Goal: Information Seeking & Learning: Find specific fact

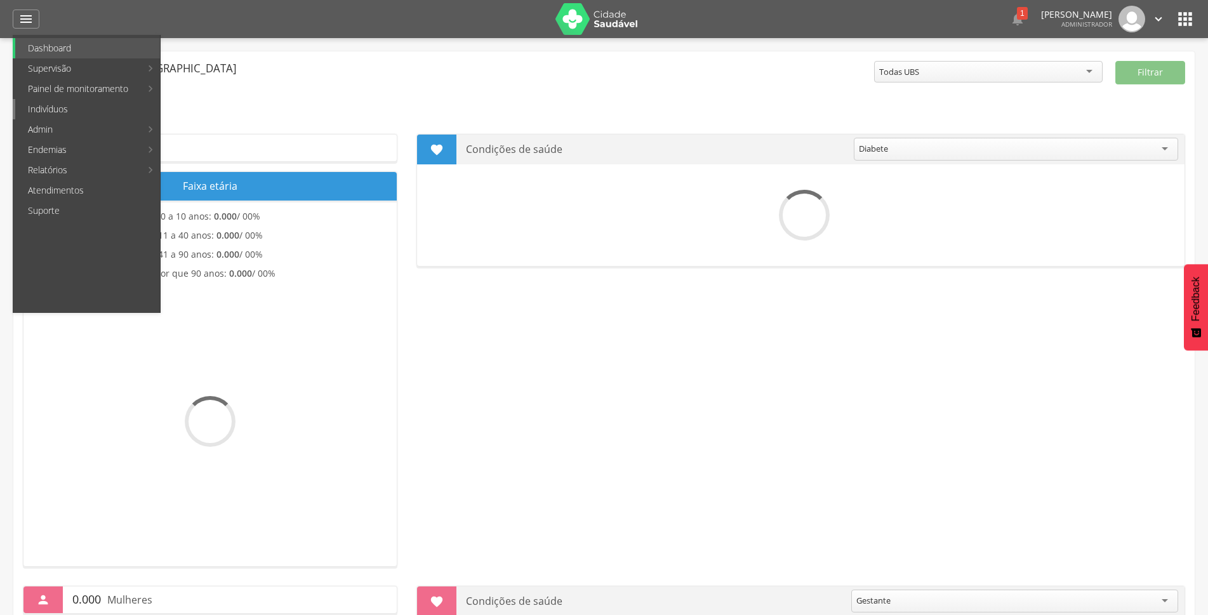
click at [54, 108] on link "Indivíduos" at bounding box center [87, 109] width 145 height 20
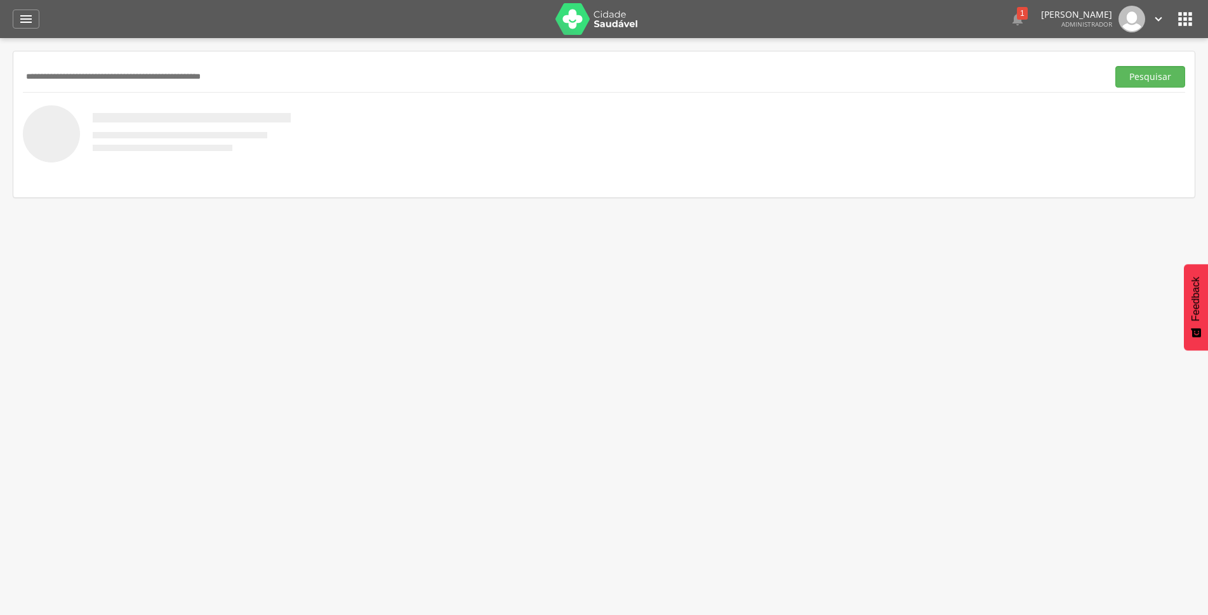
paste input "**********"
click at [1144, 69] on button "Pesquisar" at bounding box center [1151, 77] width 70 height 22
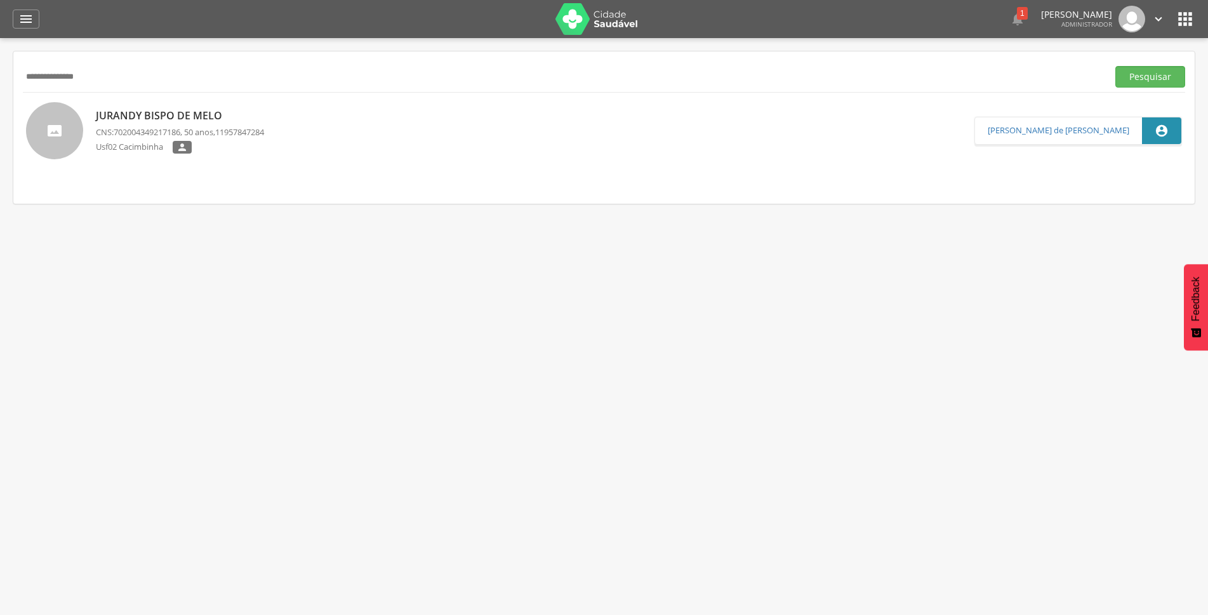
drag, startPoint x: 133, startPoint y: 84, endPoint x: 12, endPoint y: 85, distance: 120.6
click at [12, 85] on div " Supervisão  Distritos  Ubs adicionar ubs  Coordenador: - São João do Tigre…" at bounding box center [604, 345] width 1208 height 615
paste input "text"
type input "**********"
click at [1138, 69] on button "Pesquisar" at bounding box center [1151, 77] width 70 height 22
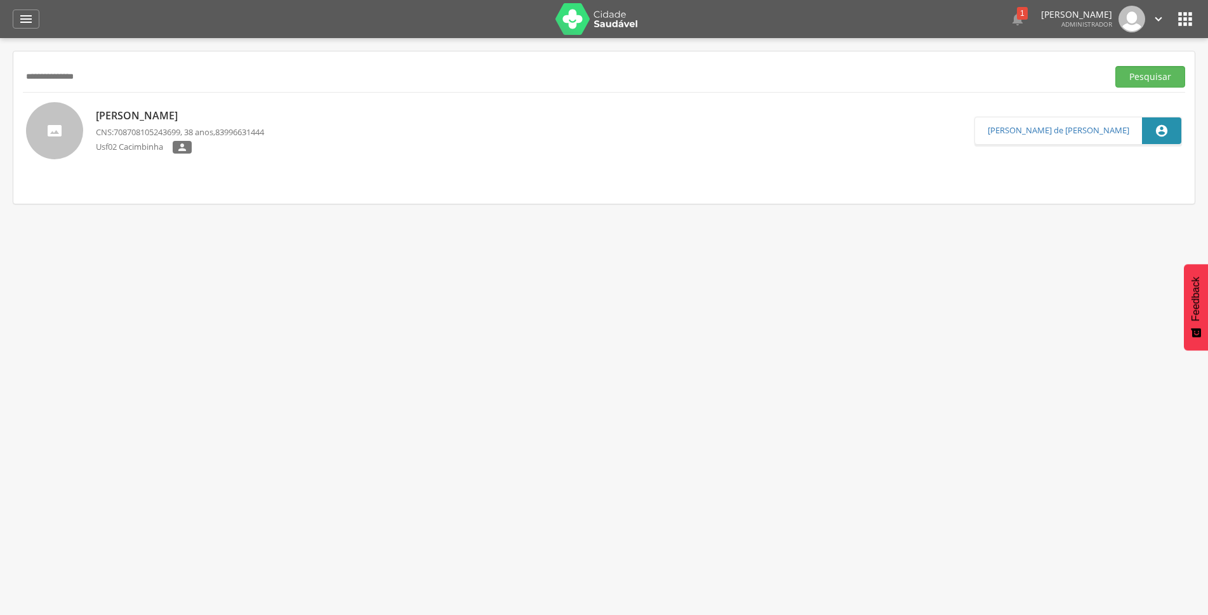
click at [236, 121] on p "[PERSON_NAME]" at bounding box center [180, 116] width 168 height 15
type input "**********"
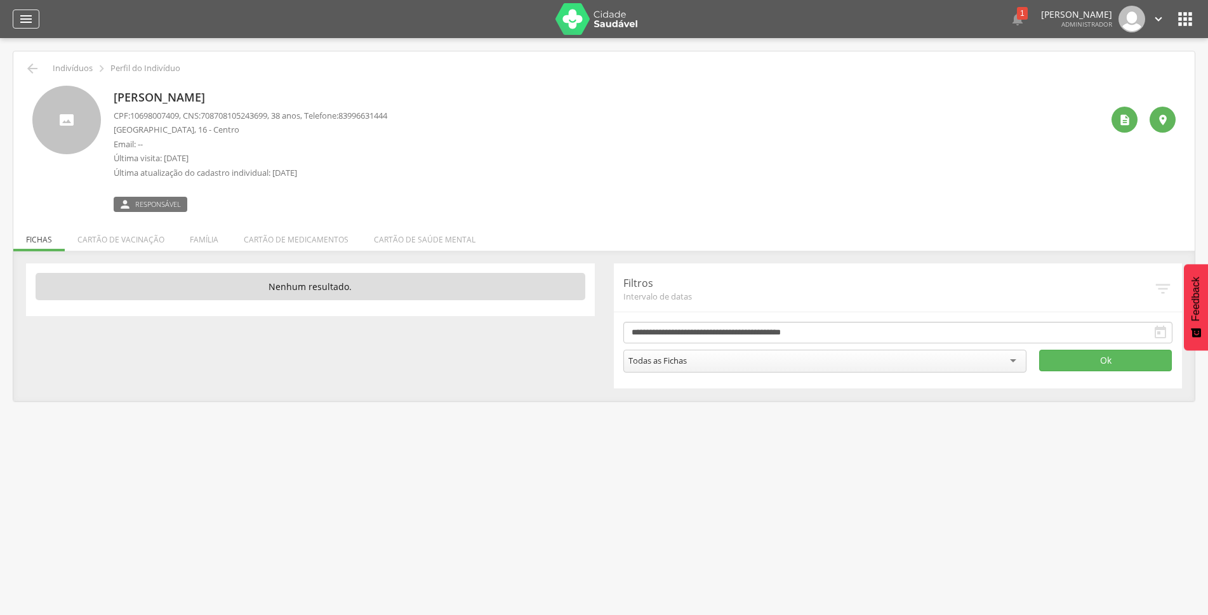
click at [37, 21] on div "" at bounding box center [26, 19] width 27 height 19
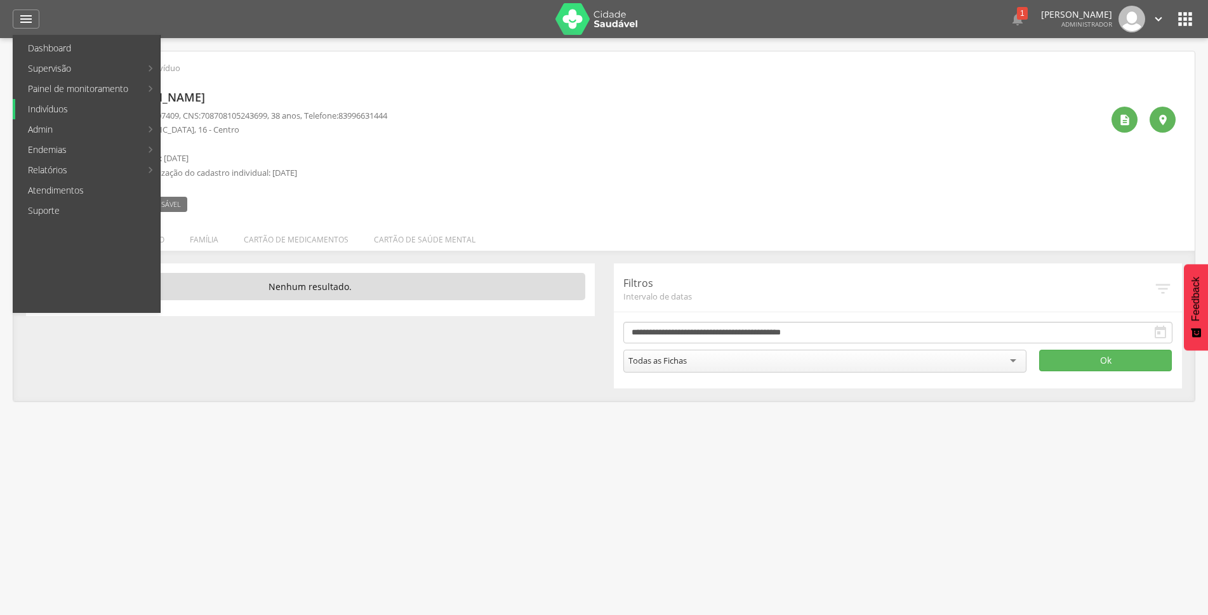
click at [57, 115] on link "Indivíduos" at bounding box center [87, 109] width 145 height 20
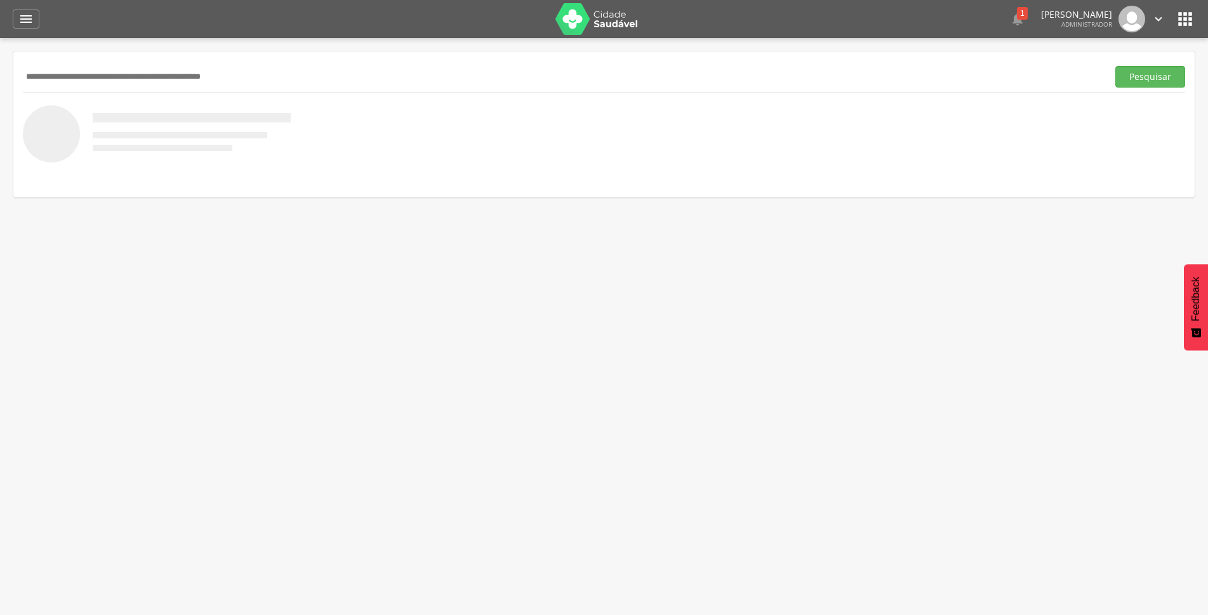
paste input "**********"
type input "**********"
click at [1149, 75] on button "Pesquisar" at bounding box center [1151, 77] width 70 height 22
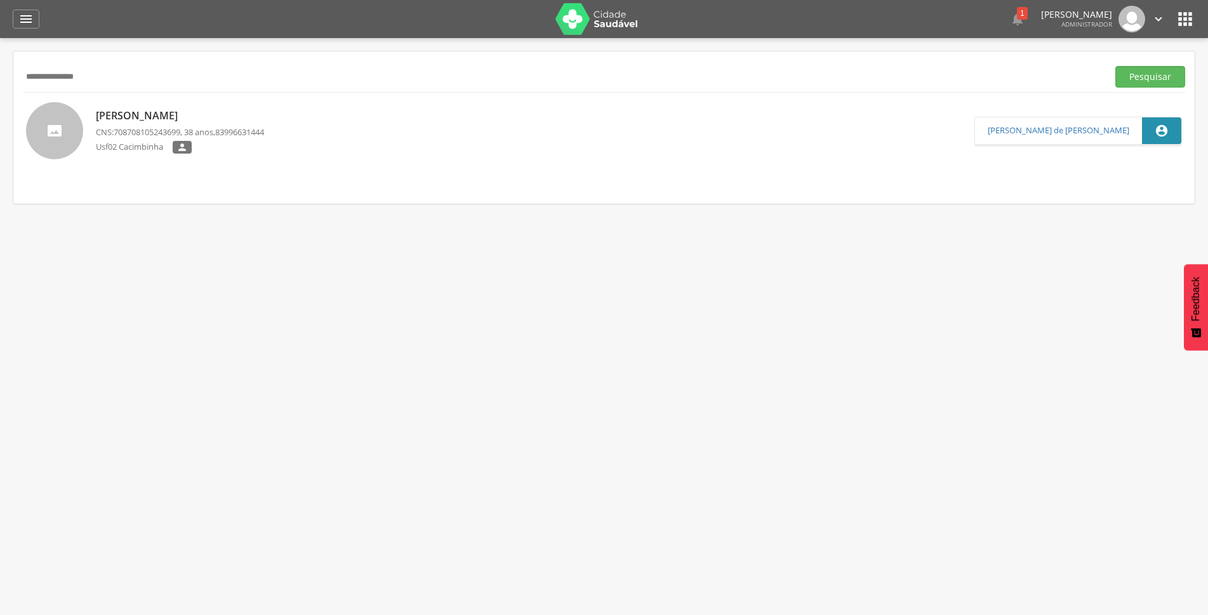
click at [205, 119] on p "[PERSON_NAME]" at bounding box center [180, 116] width 168 height 15
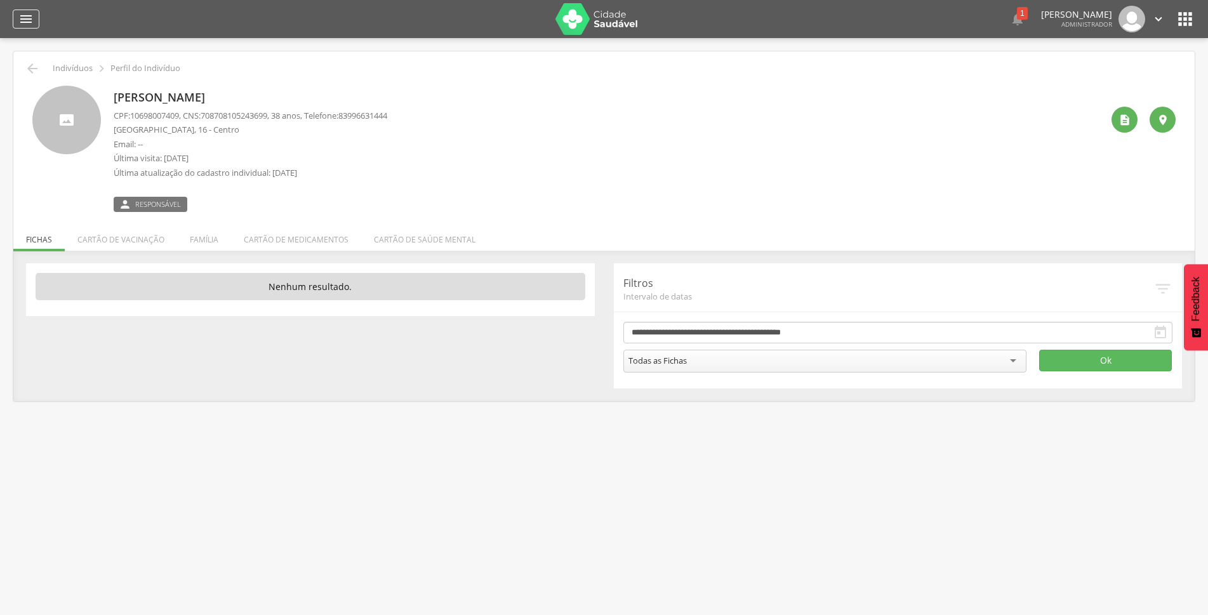
click at [30, 16] on icon "" at bounding box center [25, 18] width 15 height 15
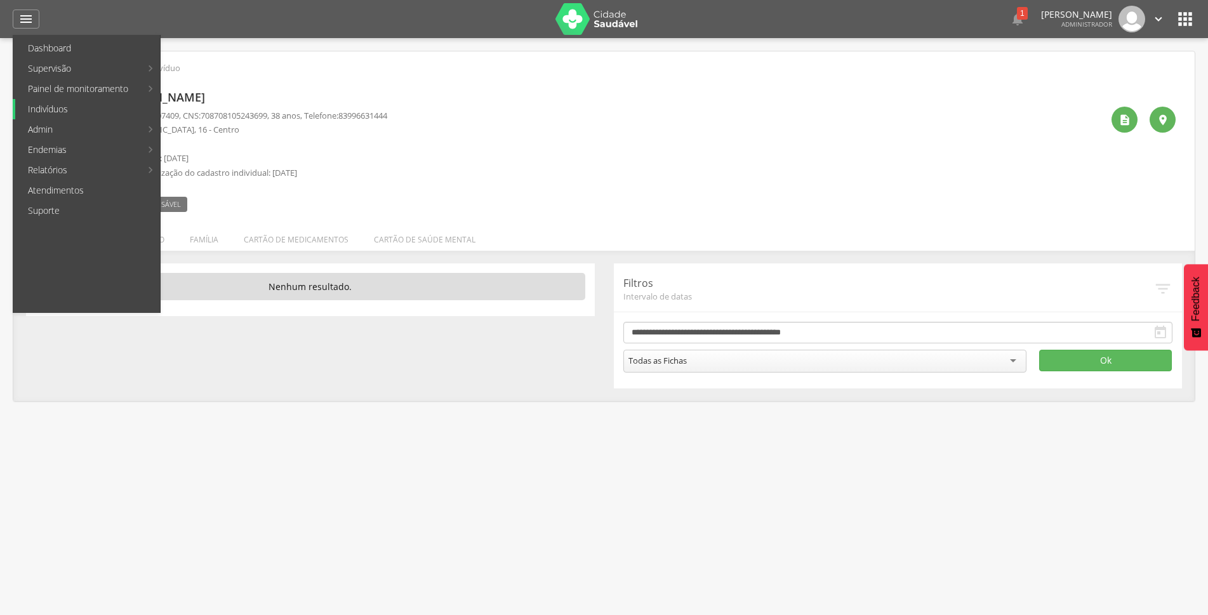
click at [58, 110] on link "Indivíduos" at bounding box center [87, 109] width 145 height 20
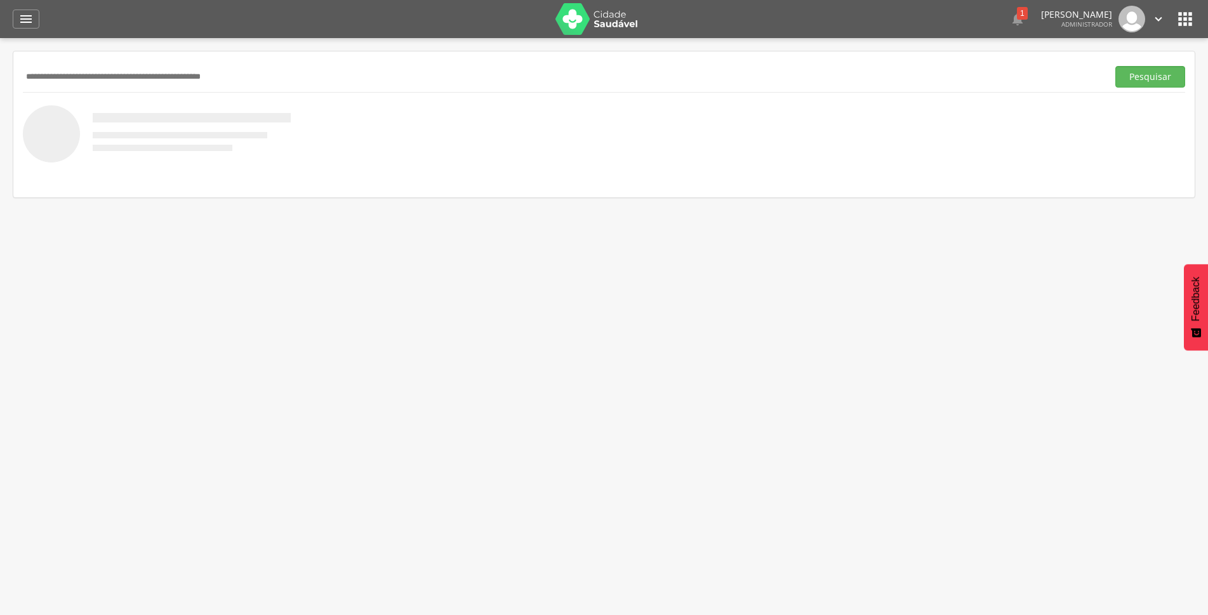
click at [98, 76] on input "text" at bounding box center [563, 77] width 1080 height 22
paste input "**********"
type input "**********"
click at [1161, 79] on button "Pesquisar" at bounding box center [1151, 77] width 70 height 22
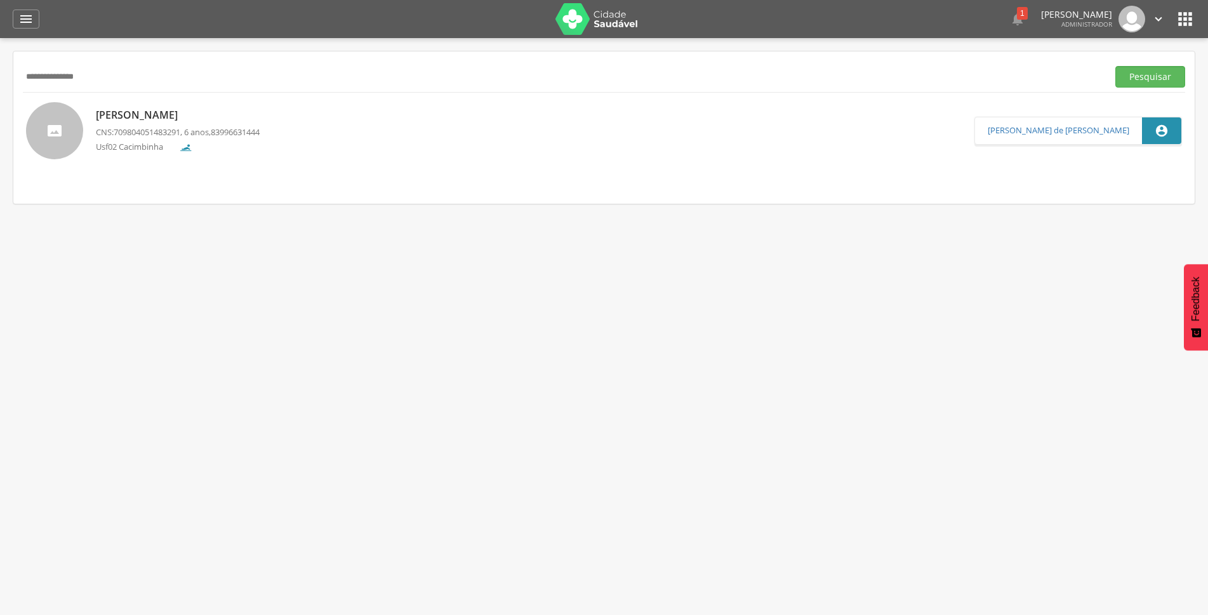
drag, startPoint x: 295, startPoint y: 66, endPoint x: 0, endPoint y: 81, distance: 295.0
click at [0, 81] on div " Supervisão  Distritos  Ubs adicionar ubs  Coordenador: - São João do Tigre…" at bounding box center [604, 345] width 1208 height 615
paste input "text"
click at [1143, 80] on button "Pesquisar" at bounding box center [1151, 77] width 70 height 22
drag, startPoint x: 292, startPoint y: 77, endPoint x: 0, endPoint y: 110, distance: 293.9
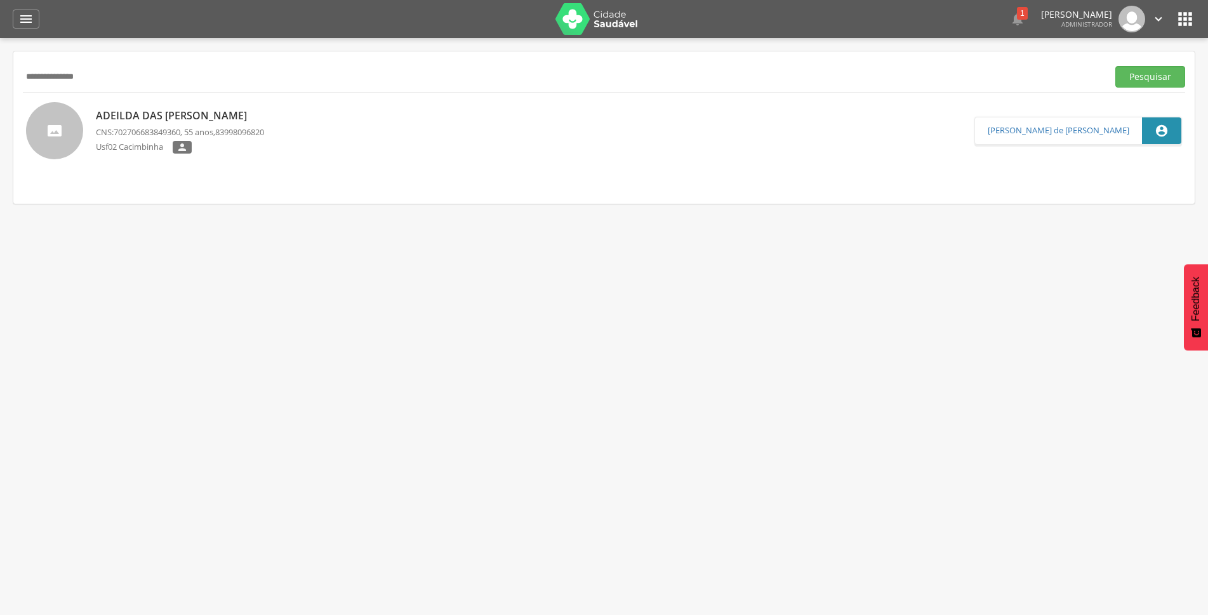
click at [0, 110] on div " Supervisão  Distritos  Ubs adicionar ubs  Coordenador: - São João do Tigre…" at bounding box center [604, 345] width 1208 height 615
paste input "text"
type input "**********"
click at [1138, 83] on button "Pesquisar" at bounding box center [1151, 77] width 70 height 22
click at [264, 110] on p "[PERSON_NAME]" at bounding box center [180, 116] width 168 height 15
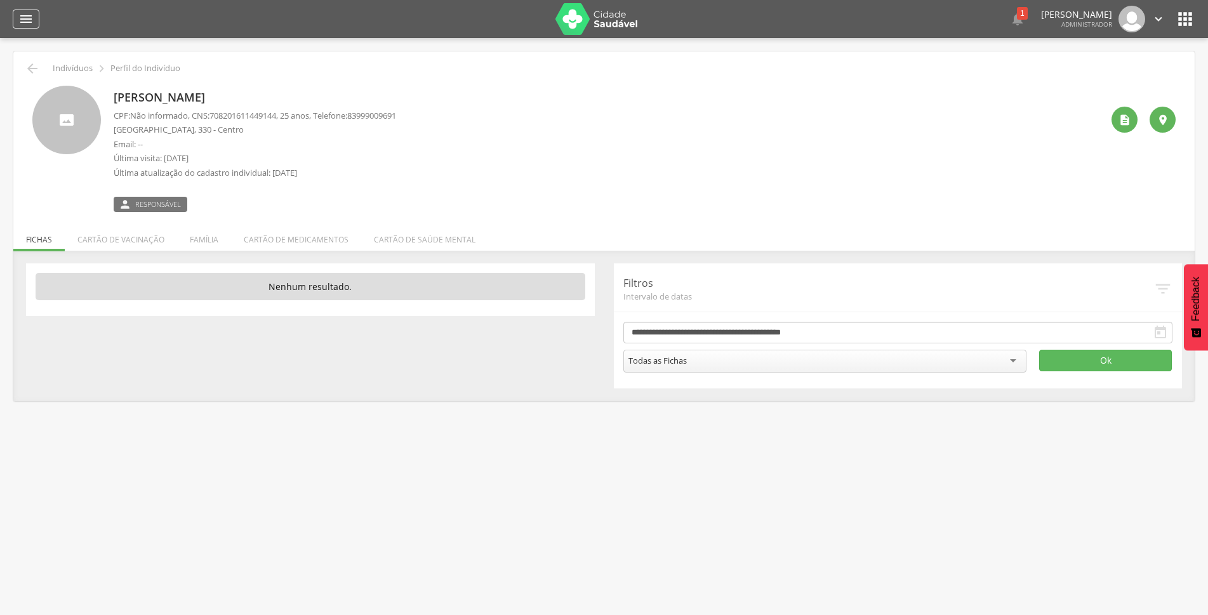
click at [24, 21] on icon "" at bounding box center [25, 18] width 15 height 15
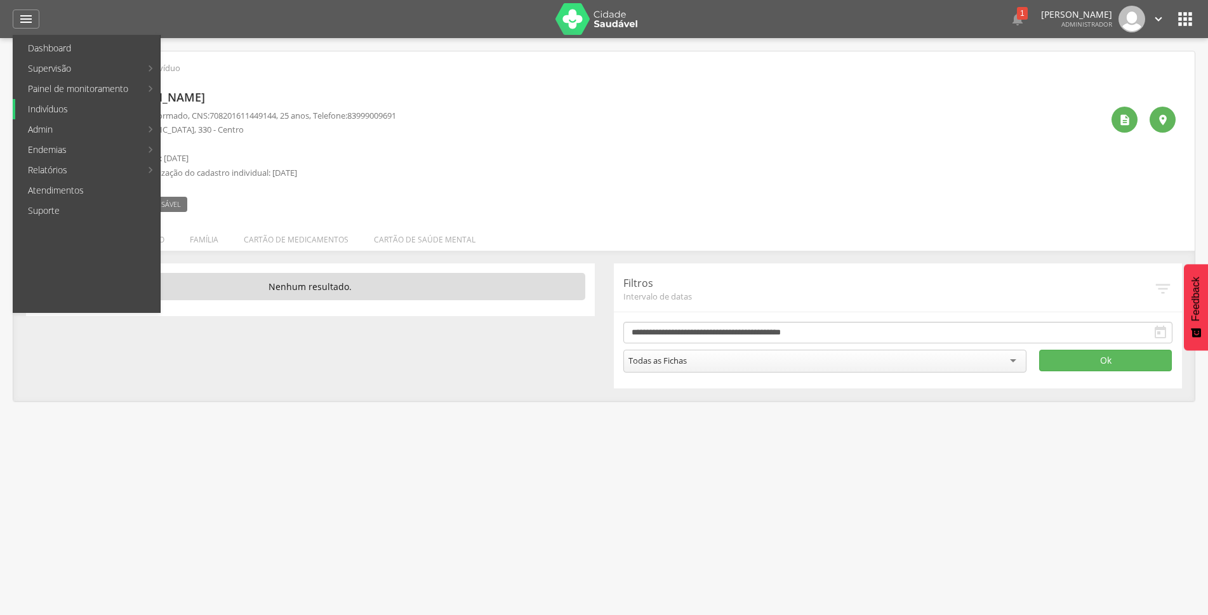
click at [49, 111] on link "Indivíduos" at bounding box center [87, 109] width 145 height 20
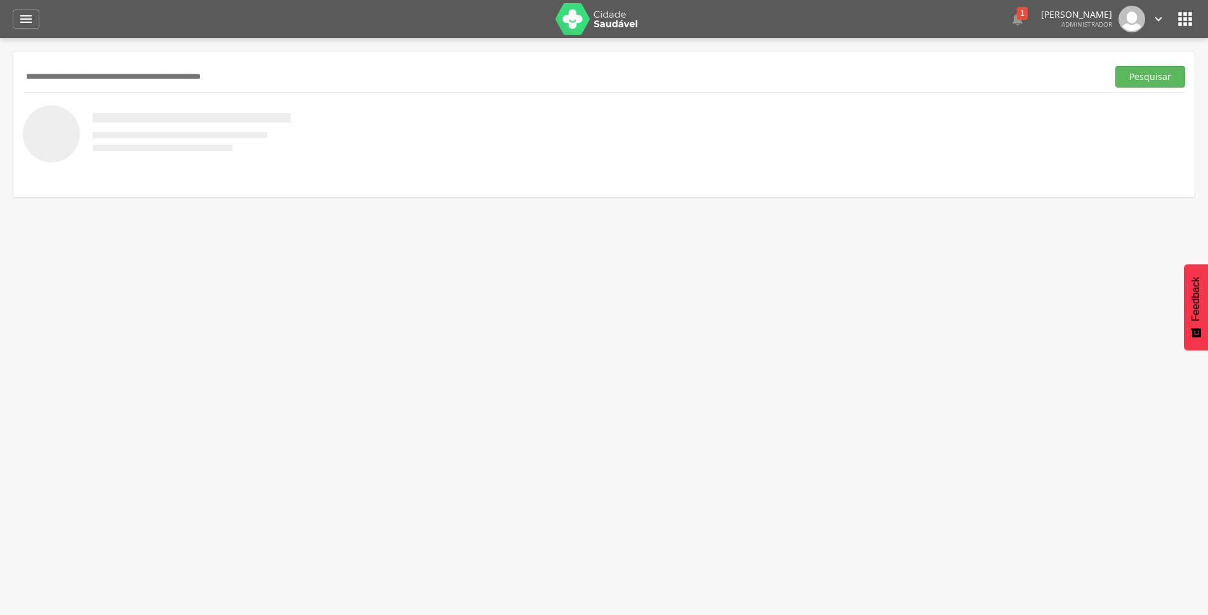
click at [111, 75] on input "text" at bounding box center [563, 77] width 1080 height 22
paste input "**********"
click at [1156, 80] on button "Pesquisar" at bounding box center [1151, 77] width 70 height 22
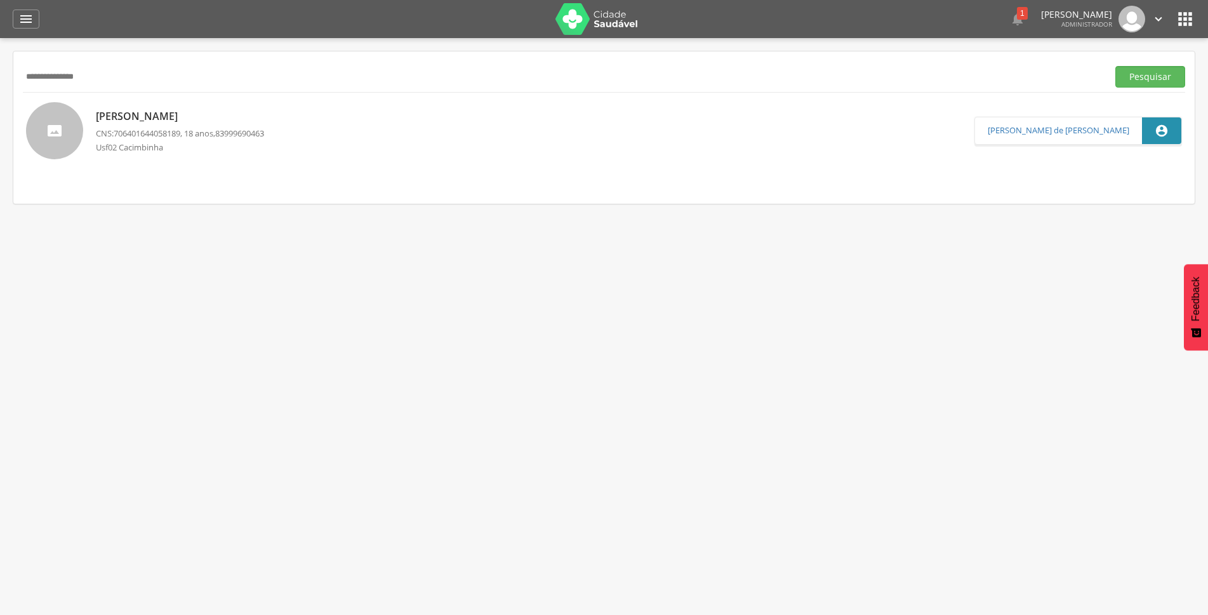
drag, startPoint x: 121, startPoint y: 80, endPoint x: 0, endPoint y: 108, distance: 123.8
click at [0, 108] on div " Supervisão  Distritos  Ubs adicionar ubs  Coordenador: - São João do Tigre…" at bounding box center [604, 345] width 1208 height 615
drag, startPoint x: 103, startPoint y: 70, endPoint x: 18, endPoint y: 90, distance: 86.6
click at [18, 90] on div "**********" at bounding box center [604, 127] width 1182 height 152
type input "**********"
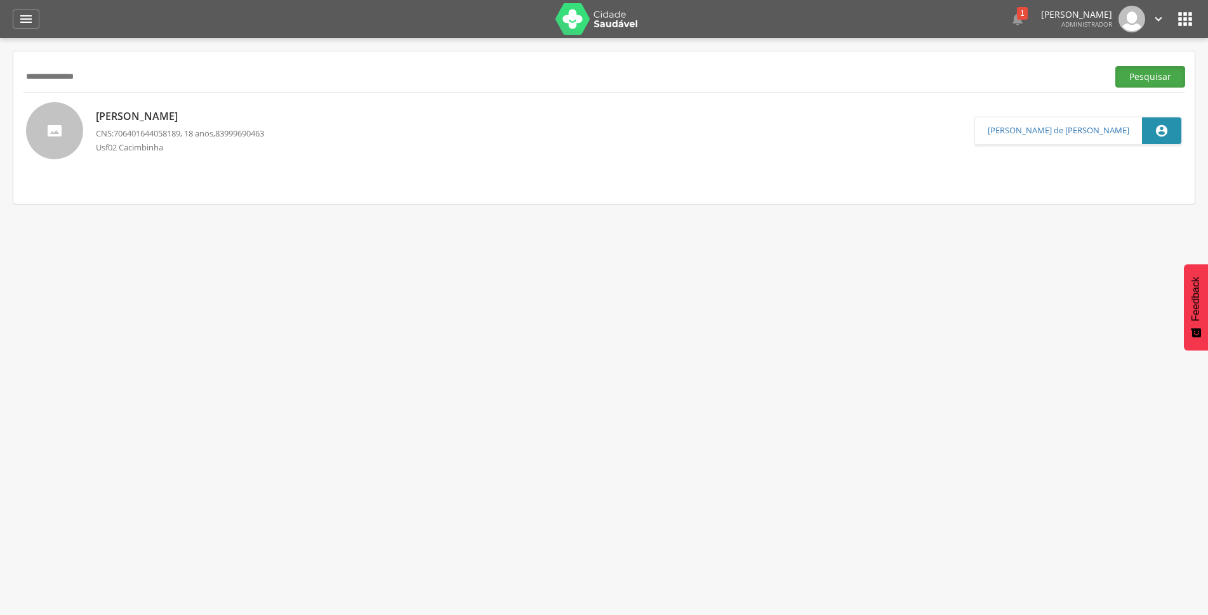
click at [1136, 74] on button "Pesquisar" at bounding box center [1151, 77] width 70 height 22
click at [190, 116] on p "[PERSON_NAME]" at bounding box center [180, 116] width 168 height 15
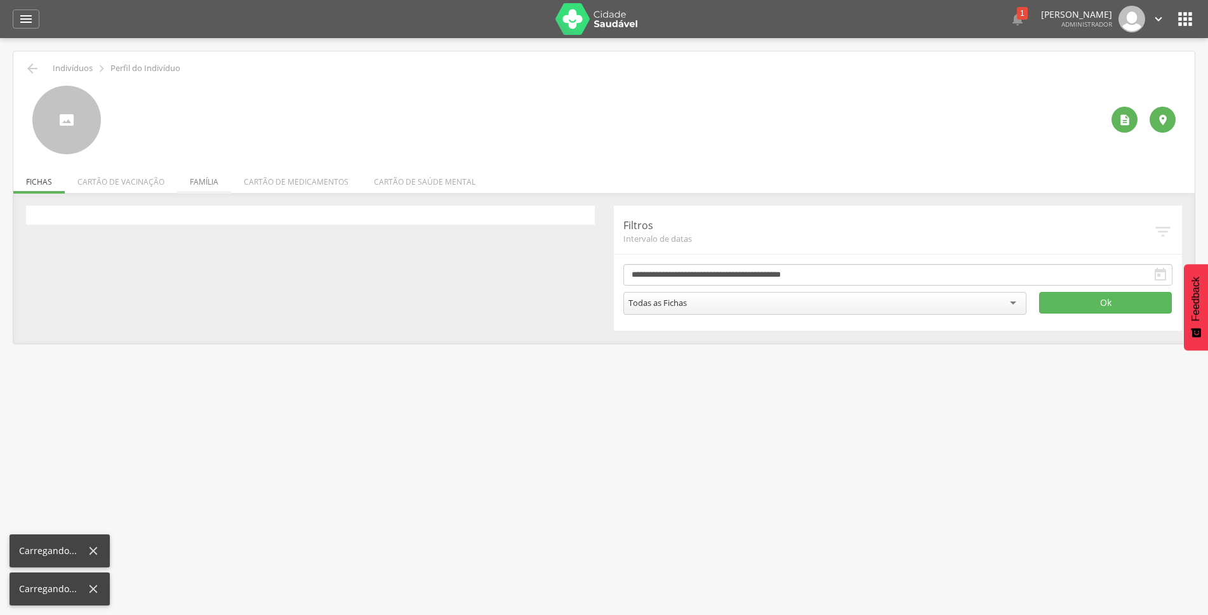
click at [114, 124] on div at bounding box center [114, 124] width 0 height 0
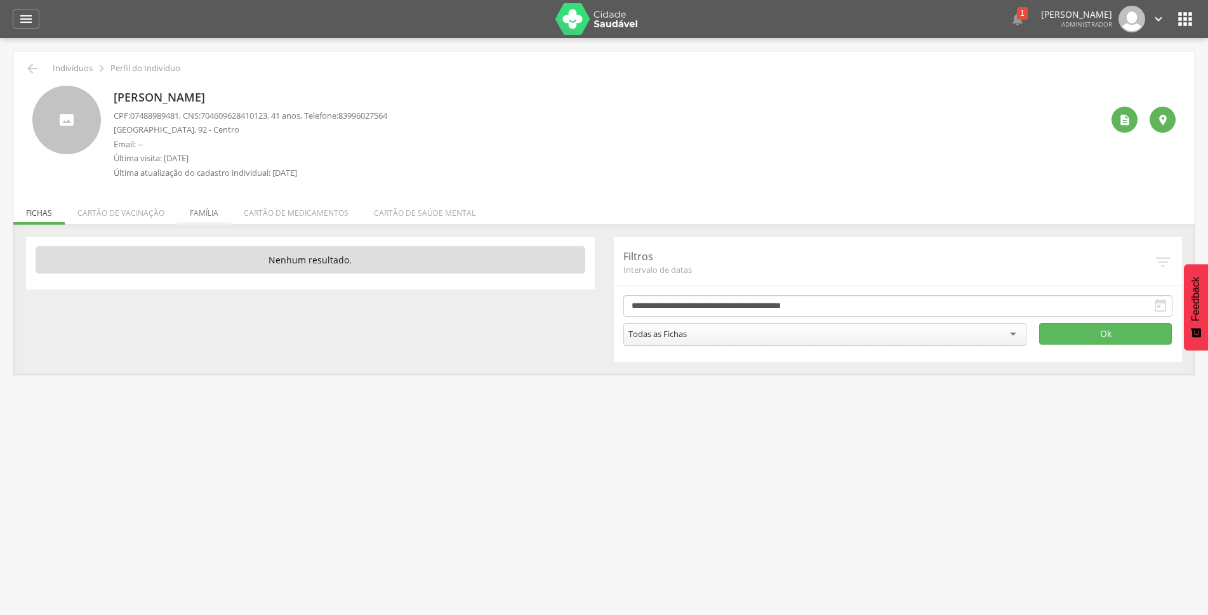
click at [202, 210] on li "Família" at bounding box center [204, 210] width 54 height 30
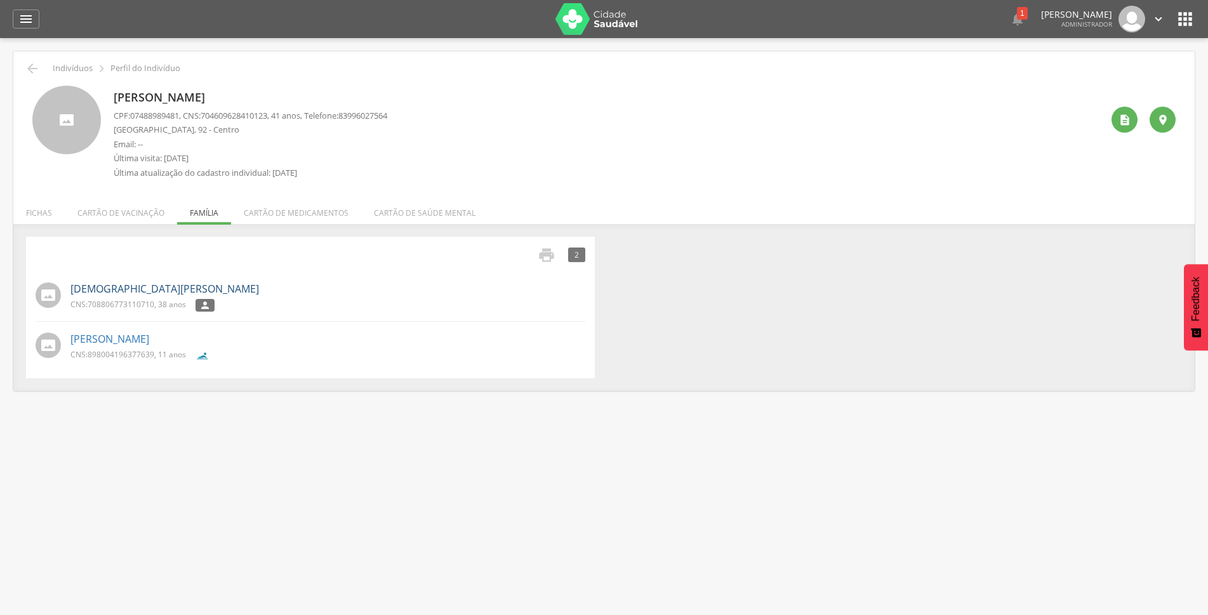
click at [119, 286] on link "[DEMOGRAPHIC_DATA][PERSON_NAME]" at bounding box center [164, 289] width 189 height 15
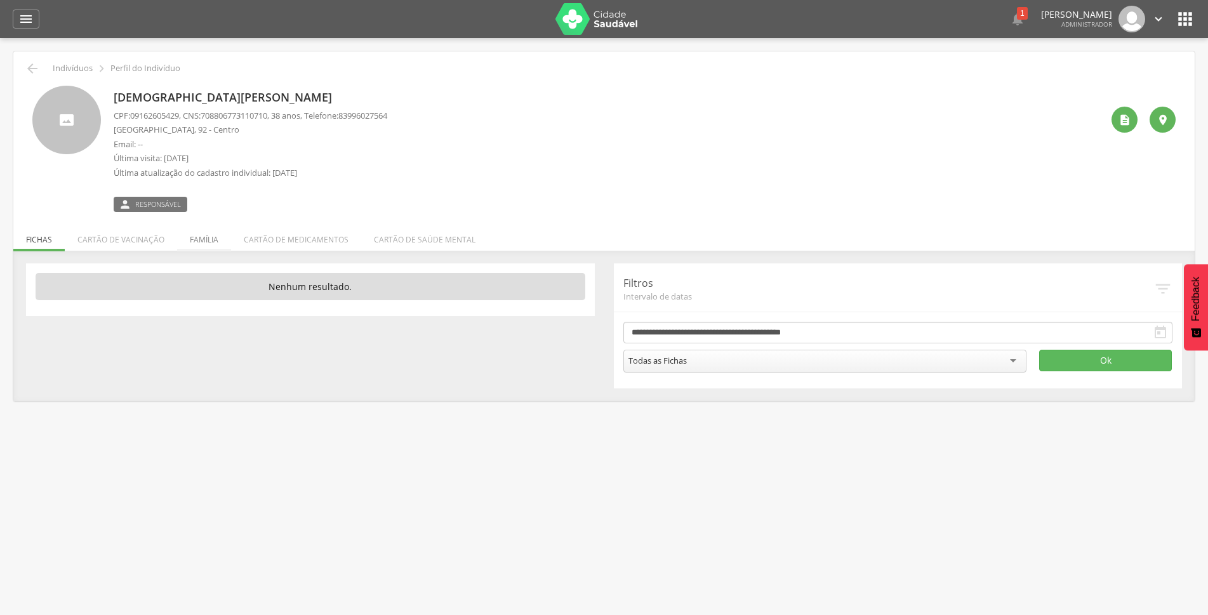
click at [194, 237] on li "Família" at bounding box center [204, 237] width 54 height 30
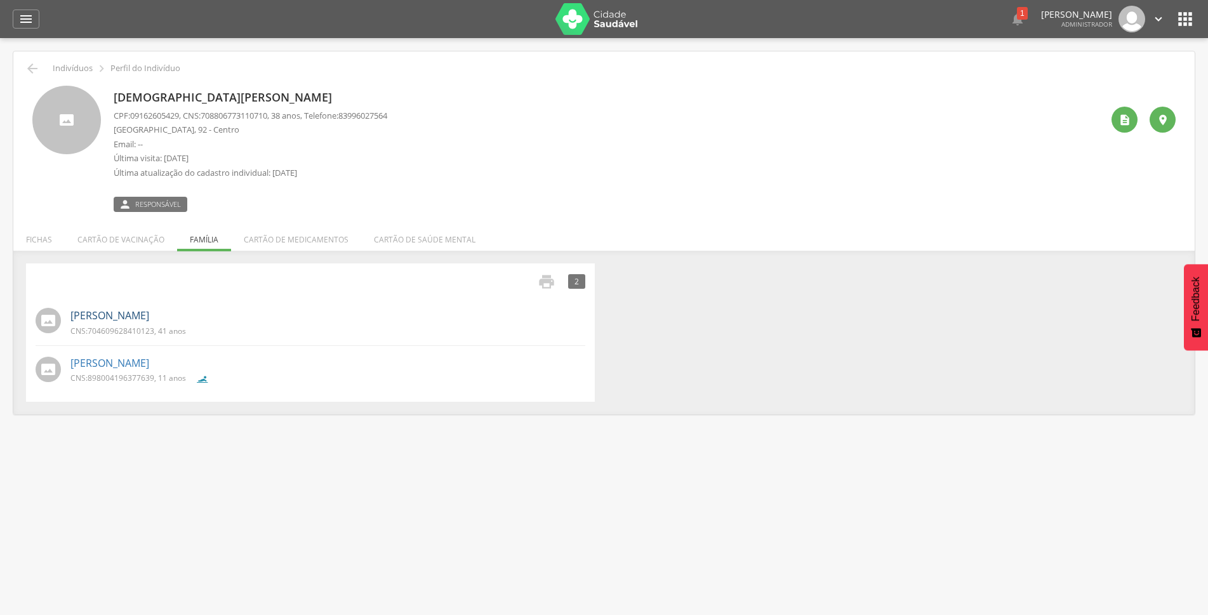
click at [127, 317] on link "[PERSON_NAME]" at bounding box center [109, 316] width 79 height 15
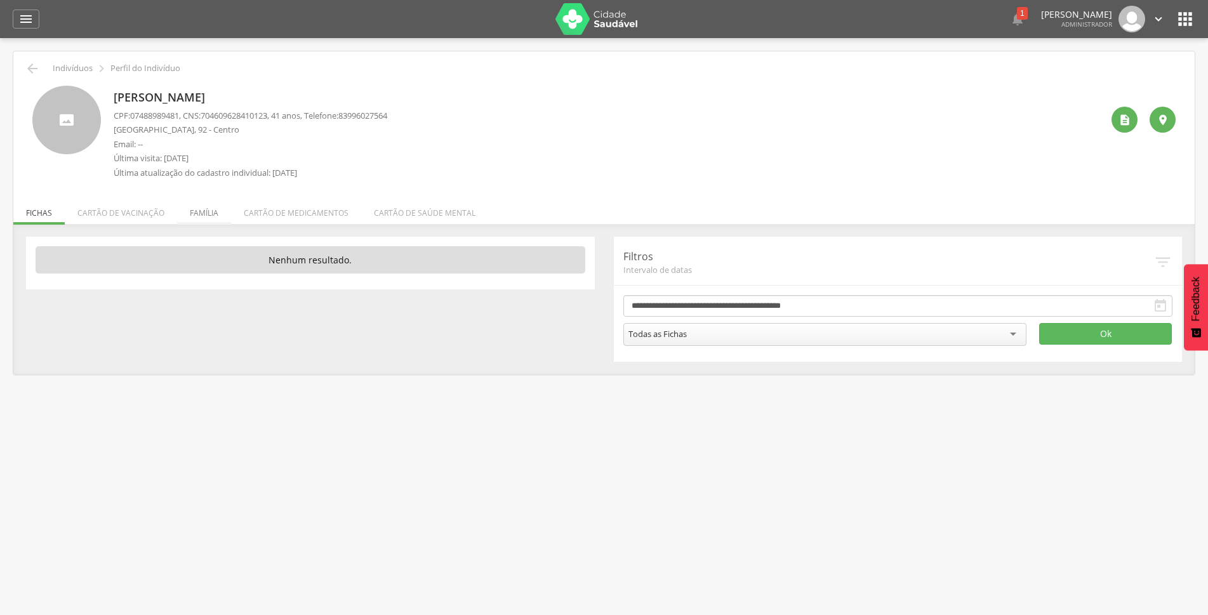
click at [202, 219] on li "Família" at bounding box center [204, 210] width 54 height 30
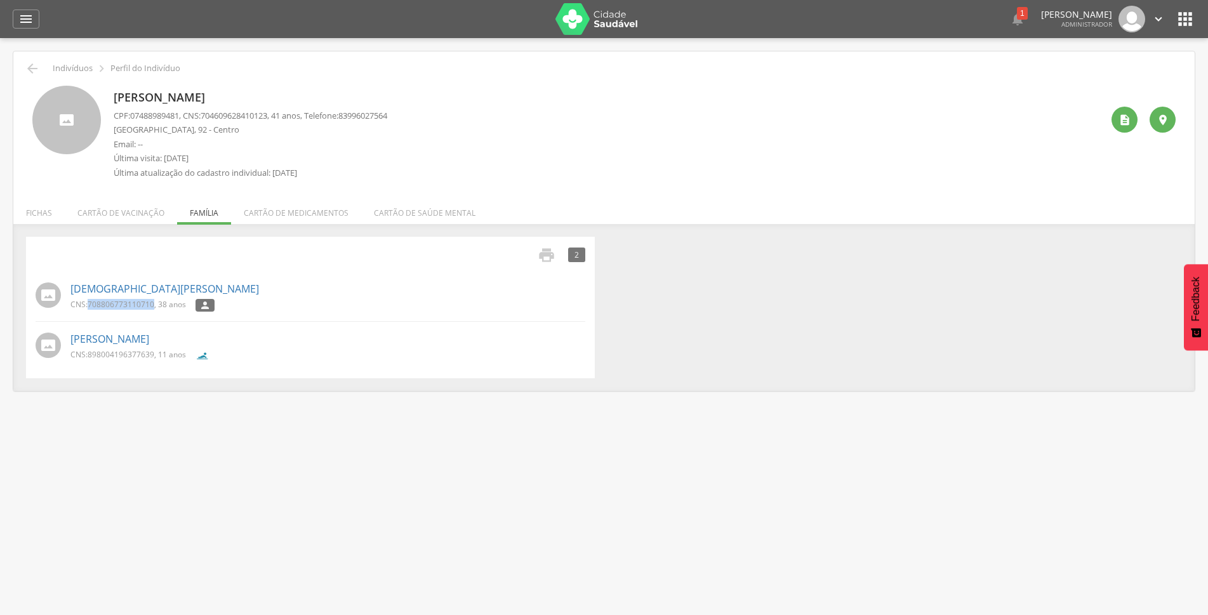
drag, startPoint x: 90, startPoint y: 307, endPoint x: 153, endPoint y: 305, distance: 63.5
click at [153, 305] on span "708806773110710" at bounding box center [121, 304] width 67 height 11
copy span "708806773110710"
drag, startPoint x: 90, startPoint y: 354, endPoint x: 154, endPoint y: 354, distance: 64.1
click at [154, 354] on span "898004196377639" at bounding box center [121, 354] width 67 height 11
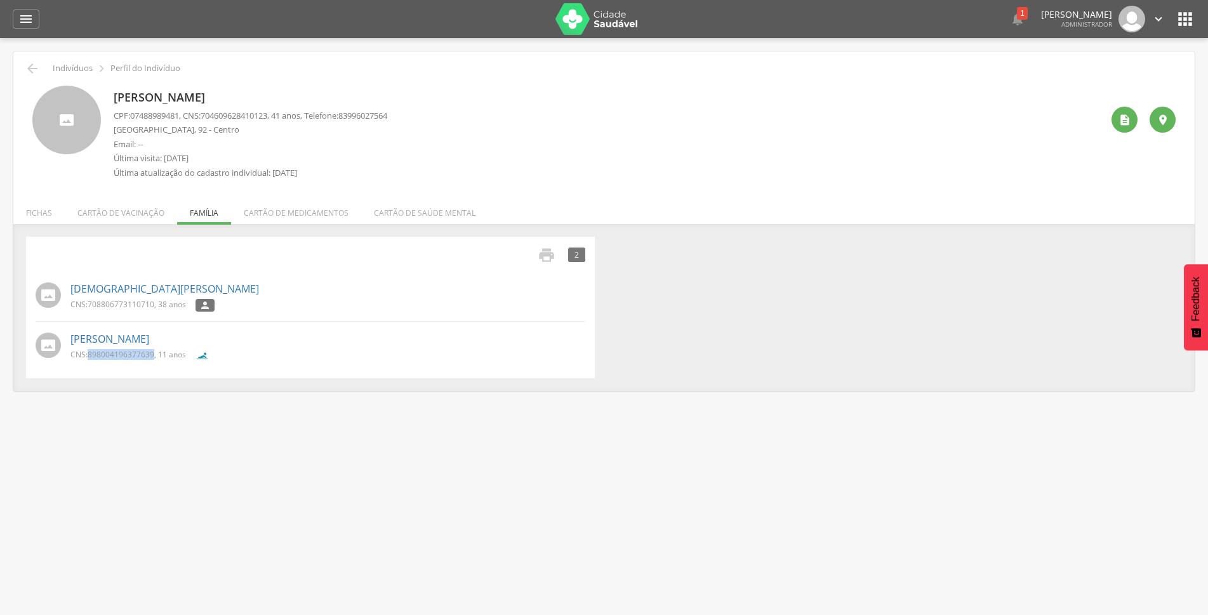
copy span "898004196377639"
click at [30, 76] on icon "" at bounding box center [32, 68] width 15 height 15
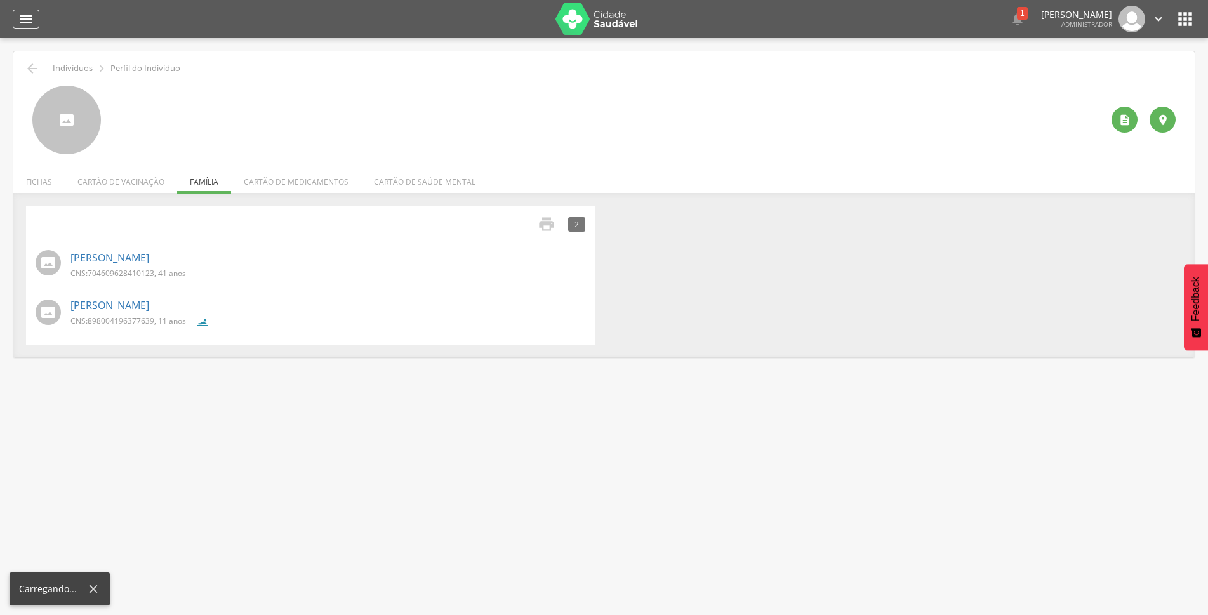
click at [17, 17] on div "" at bounding box center [26, 19] width 27 height 19
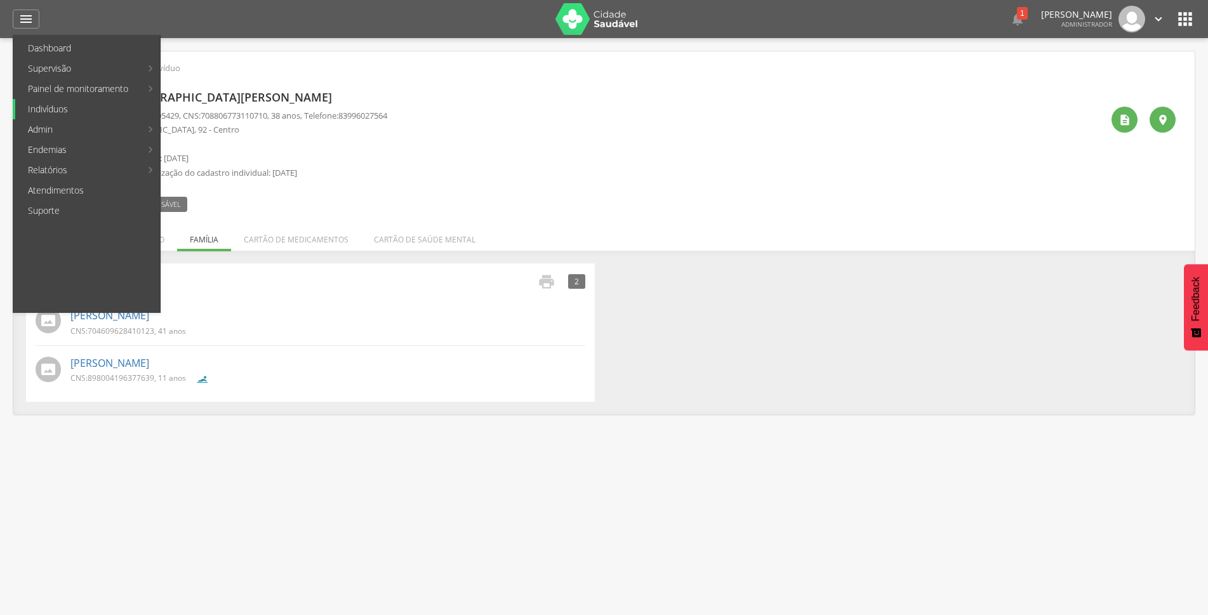
click at [65, 106] on link "Indivíduos" at bounding box center [87, 109] width 145 height 20
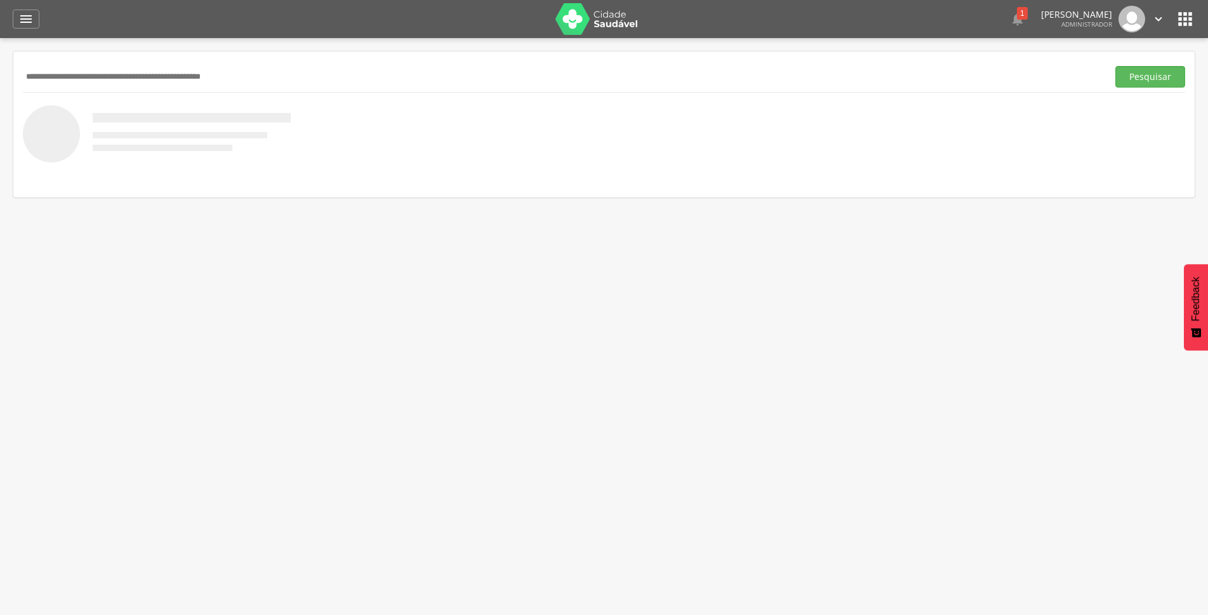
click at [168, 79] on input "text" at bounding box center [563, 77] width 1080 height 22
type input "**********"
click at [1162, 82] on button "Pesquisar" at bounding box center [1151, 77] width 70 height 22
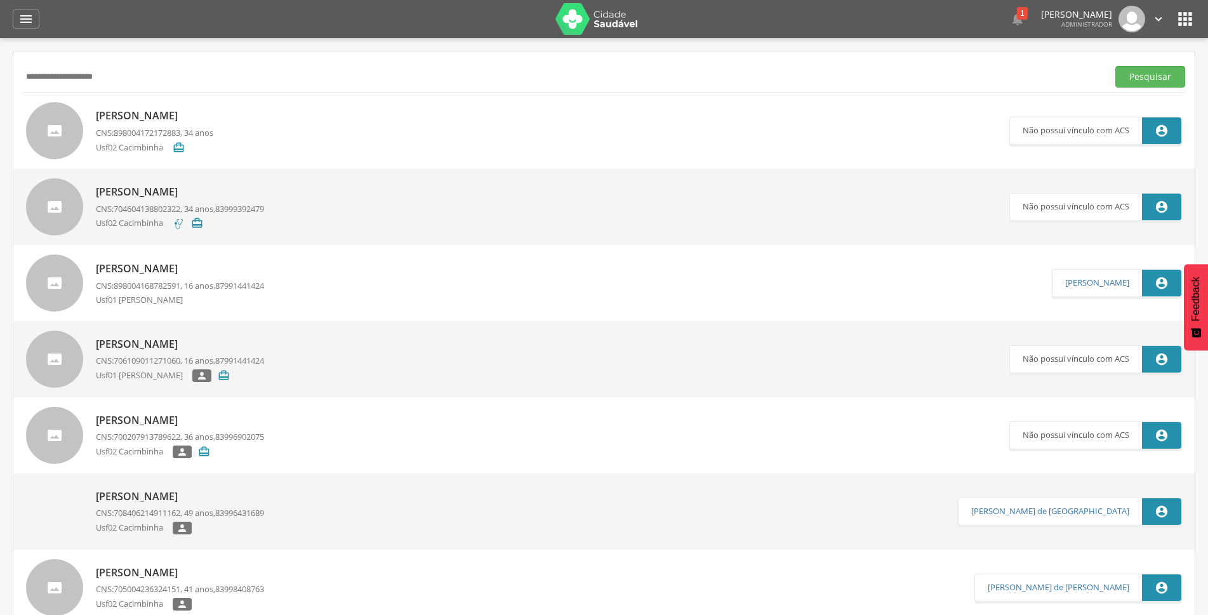
click at [123, 77] on input "**********" at bounding box center [563, 77] width 1080 height 22
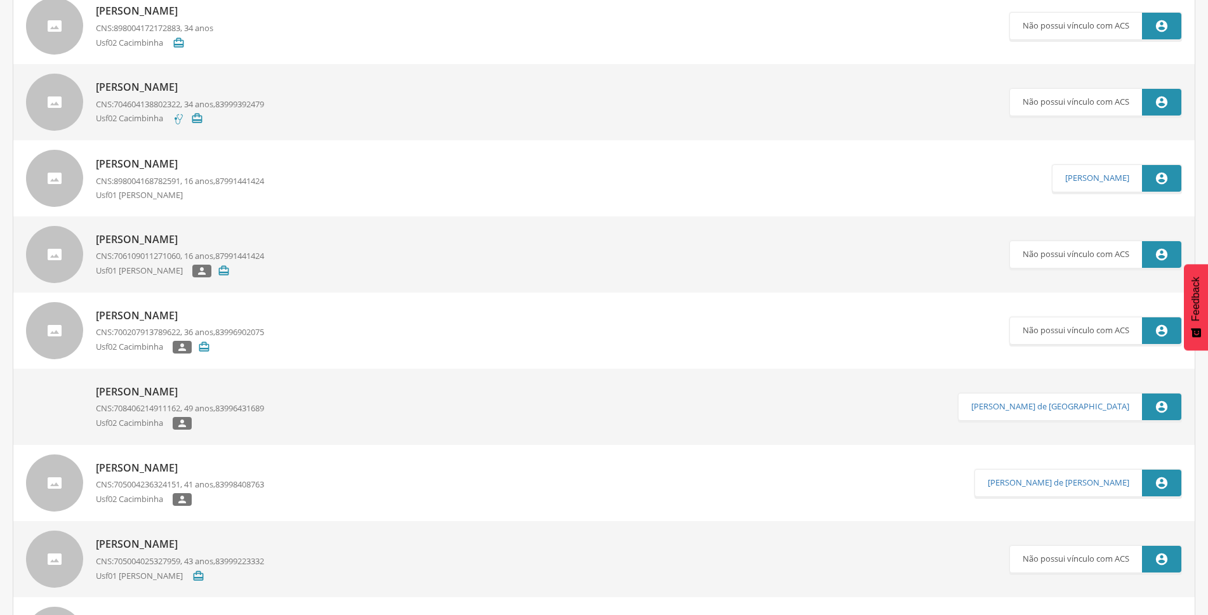
scroll to position [127, 0]
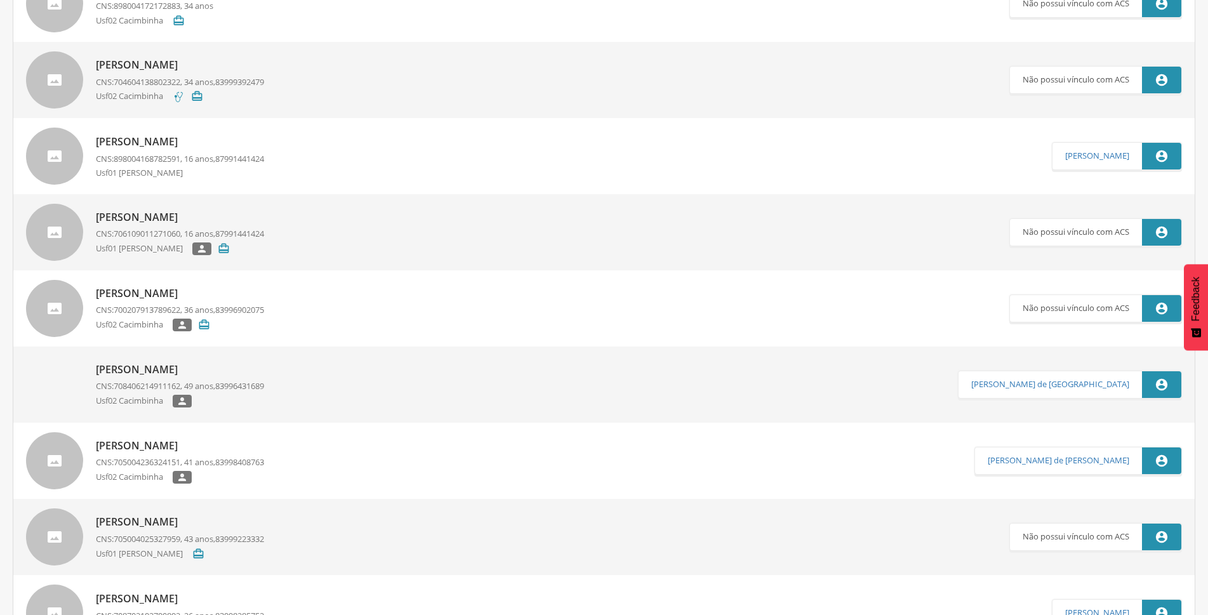
click at [215, 443] on p "[PERSON_NAME]" at bounding box center [180, 446] width 168 height 15
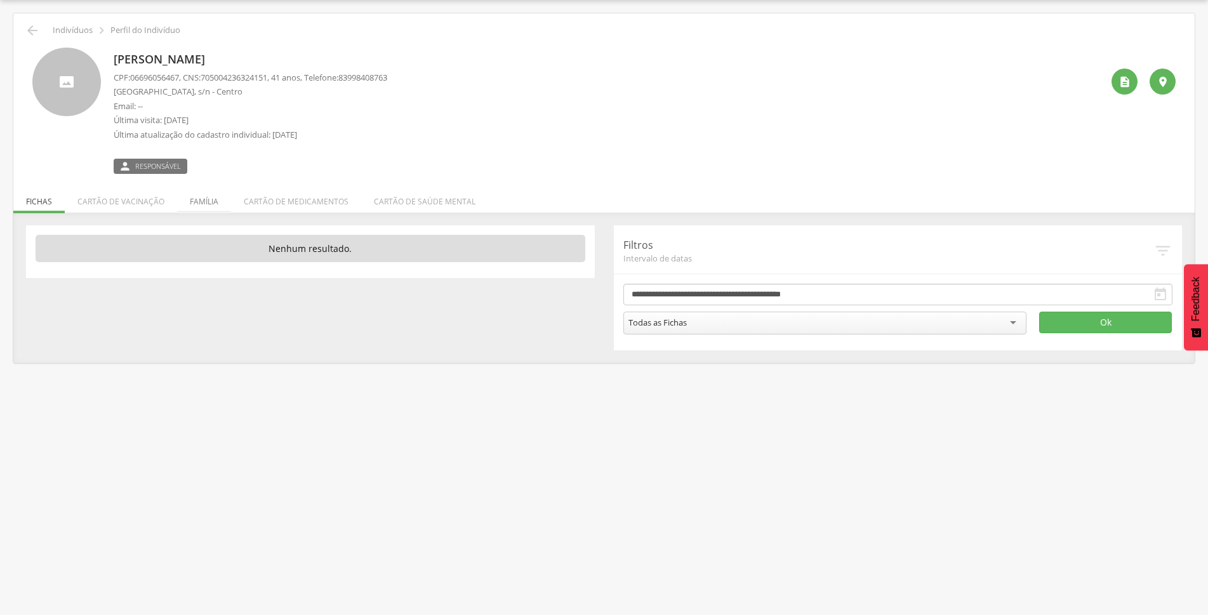
click at [213, 201] on li "Família" at bounding box center [204, 198] width 54 height 30
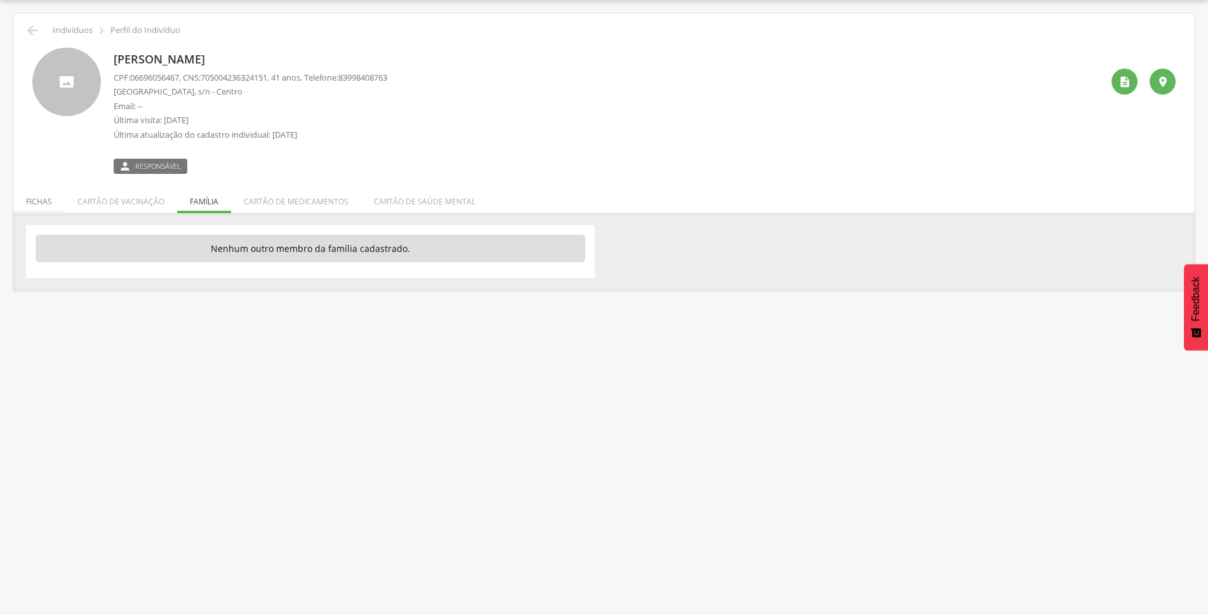
click at [44, 204] on li "Fichas" at bounding box center [38, 198] width 51 height 30
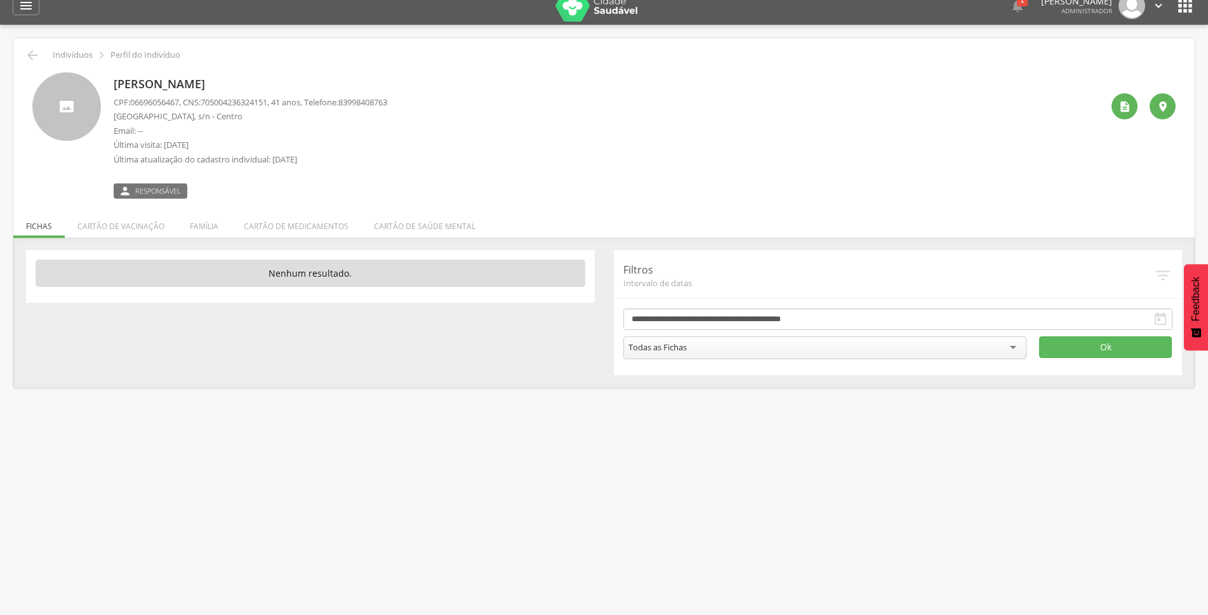
scroll to position [0, 0]
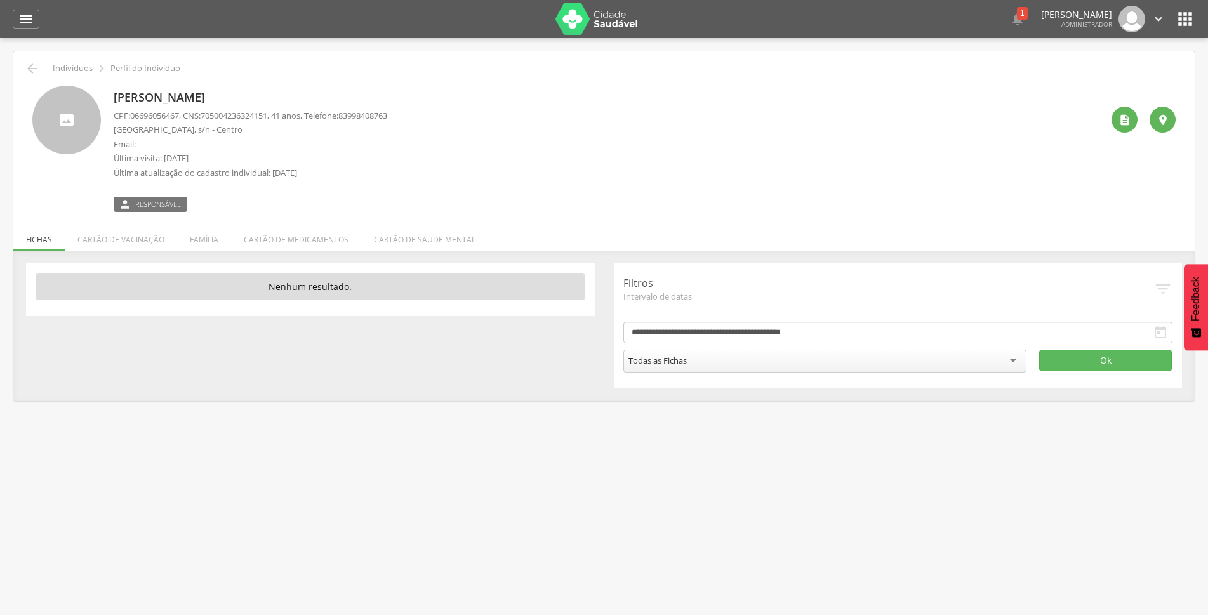
click at [29, 31] on div " Dashboard Supervisão Produtividade Mapa da cidade Mapa de cobertura Ranking A…" at bounding box center [604, 19] width 1183 height 38
click at [29, 23] on icon "" at bounding box center [25, 18] width 15 height 15
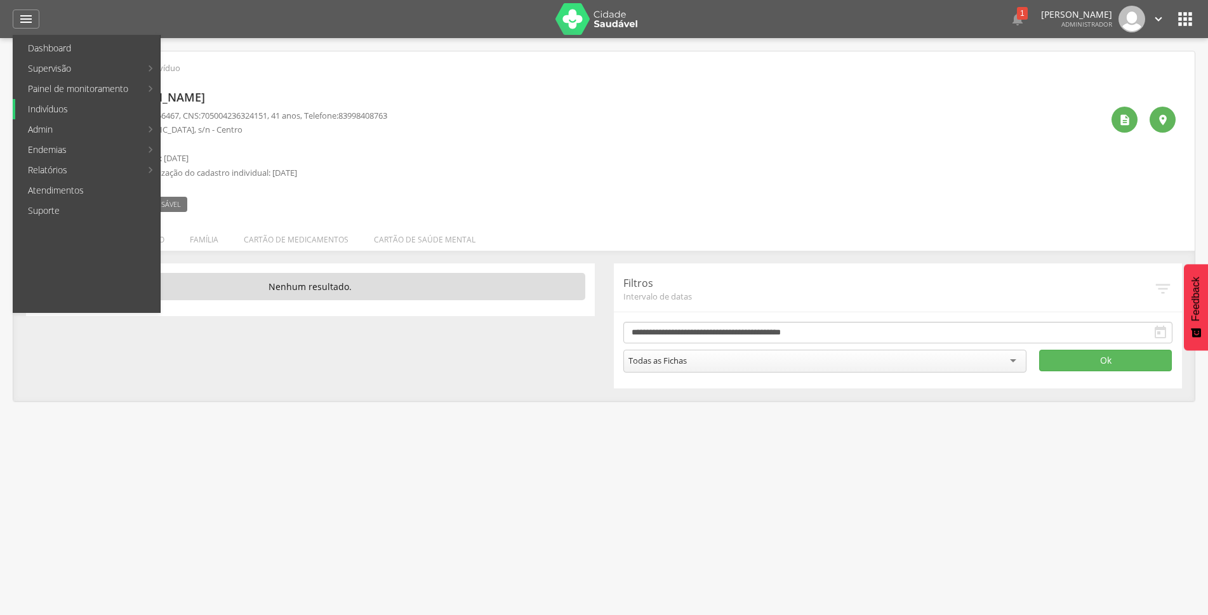
click at [59, 107] on link "Indivíduos" at bounding box center [87, 109] width 145 height 20
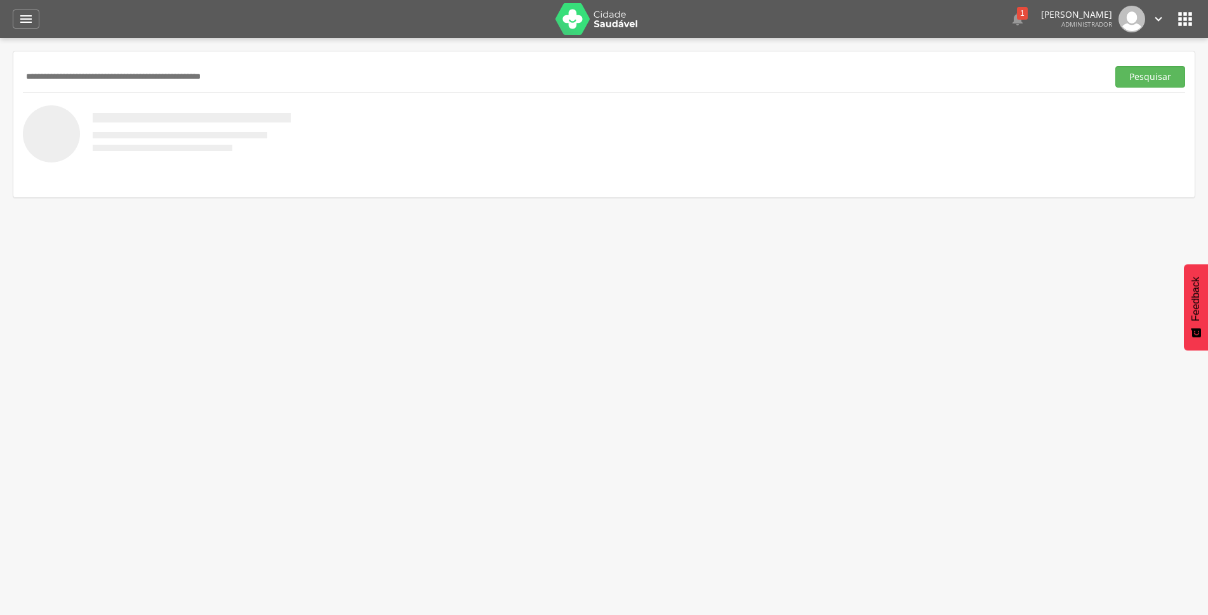
click at [82, 80] on input "text" at bounding box center [563, 77] width 1080 height 22
paste input "**********"
click at [1136, 81] on button "Pesquisar" at bounding box center [1151, 77] width 70 height 22
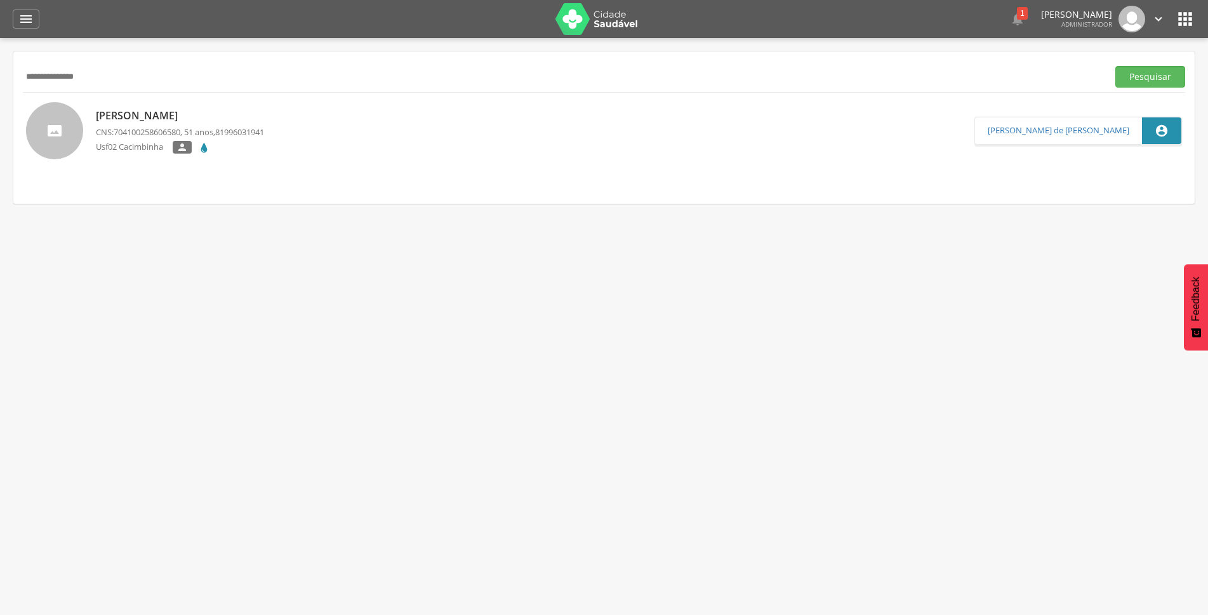
drag, startPoint x: 201, startPoint y: 81, endPoint x: 0, endPoint y: 97, distance: 201.8
click at [0, 97] on div " Supervisão  Distritos  Ubs adicionar ubs  Coordenador: - São João do Tigre…" at bounding box center [604, 345] width 1208 height 615
paste input "text"
click at [1149, 79] on button "Pesquisar" at bounding box center [1151, 77] width 70 height 22
drag, startPoint x: 143, startPoint y: 77, endPoint x: 0, endPoint y: 98, distance: 144.4
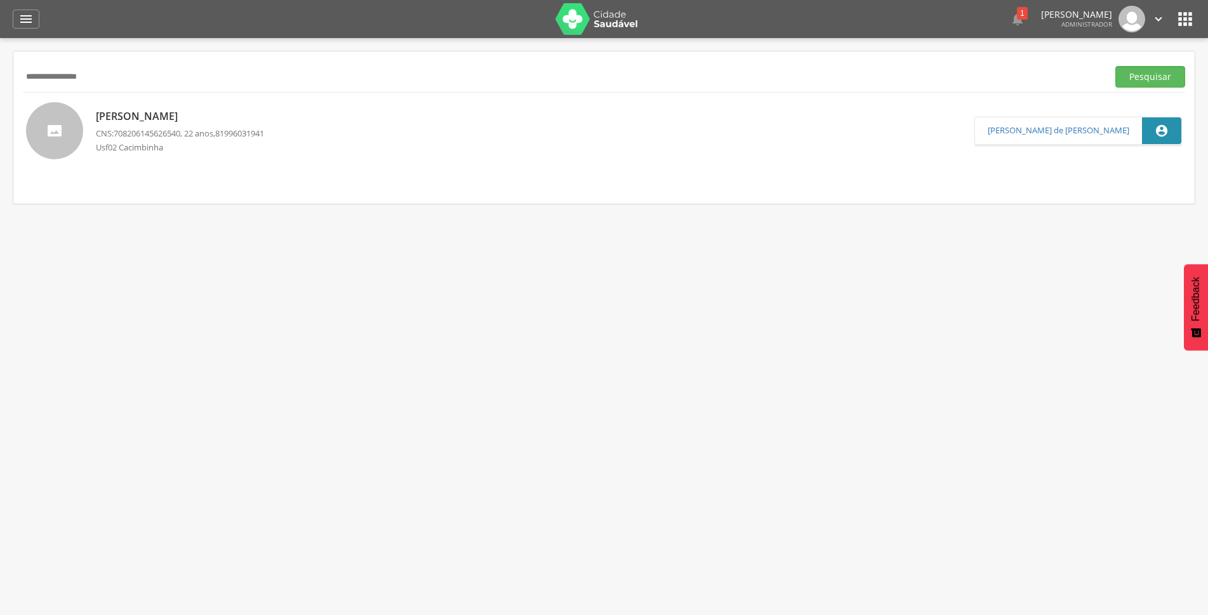
click at [0, 98] on div " Supervisão  Distritos  Ubs adicionar ubs  Coordenador: - São João do Tigre…" at bounding box center [604, 345] width 1208 height 615
paste input "text"
type input "**********"
click at [1129, 79] on button "Pesquisar" at bounding box center [1151, 77] width 70 height 22
